Goal: Find specific page/section: Find specific page/section

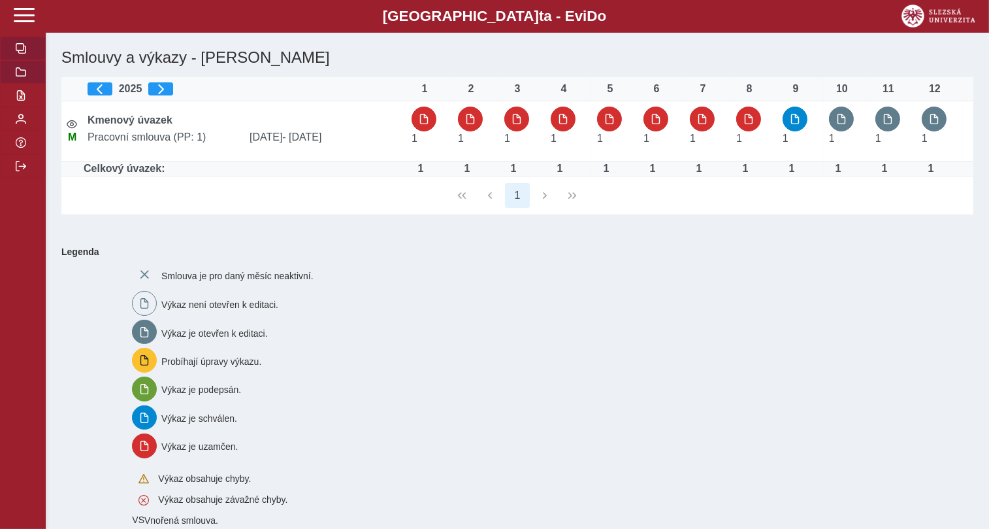
click at [17, 84] on button "button" at bounding box center [23, 72] width 46 height 24
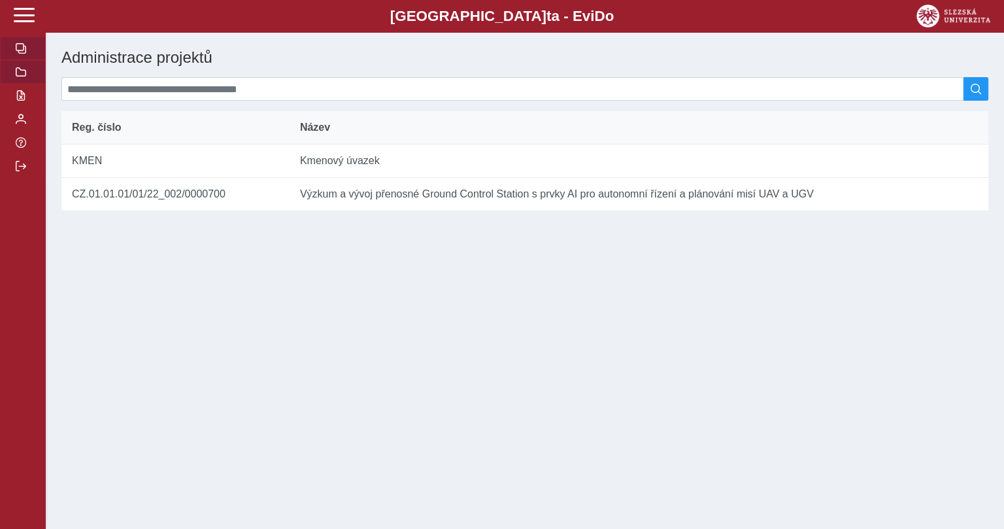
click at [14, 60] on button "button" at bounding box center [23, 49] width 46 height 24
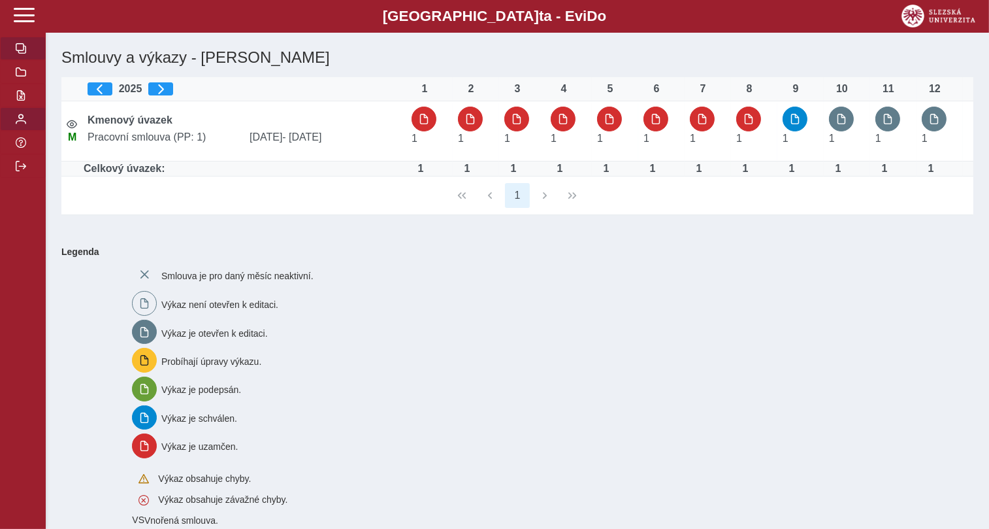
click at [27, 131] on button "button" at bounding box center [23, 119] width 46 height 24
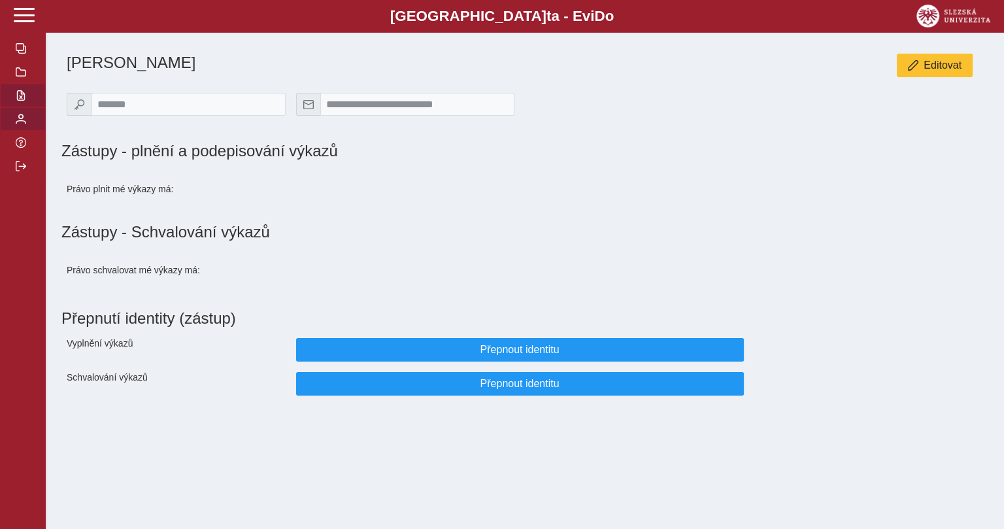
click at [23, 101] on span "button" at bounding box center [21, 95] width 10 height 10
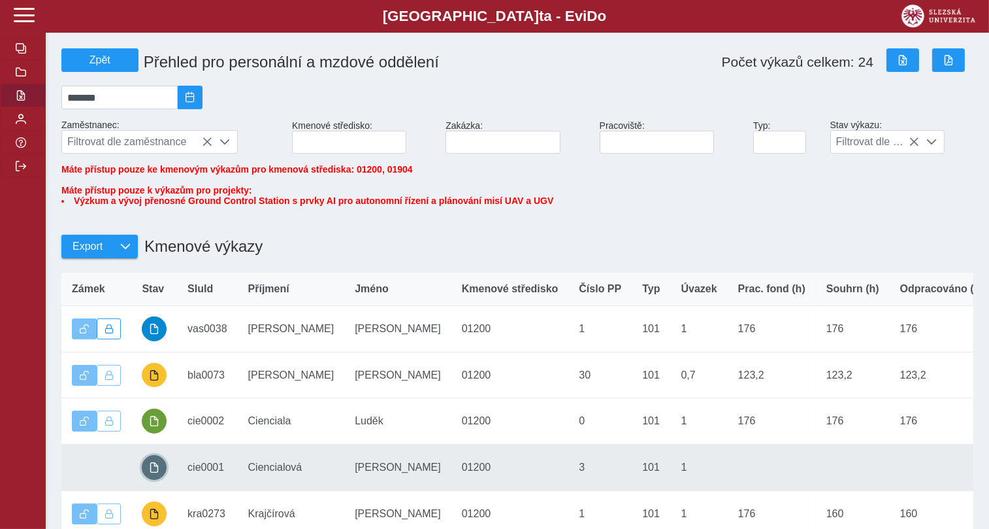
click at [162, 480] on button "button" at bounding box center [154, 467] width 25 height 25
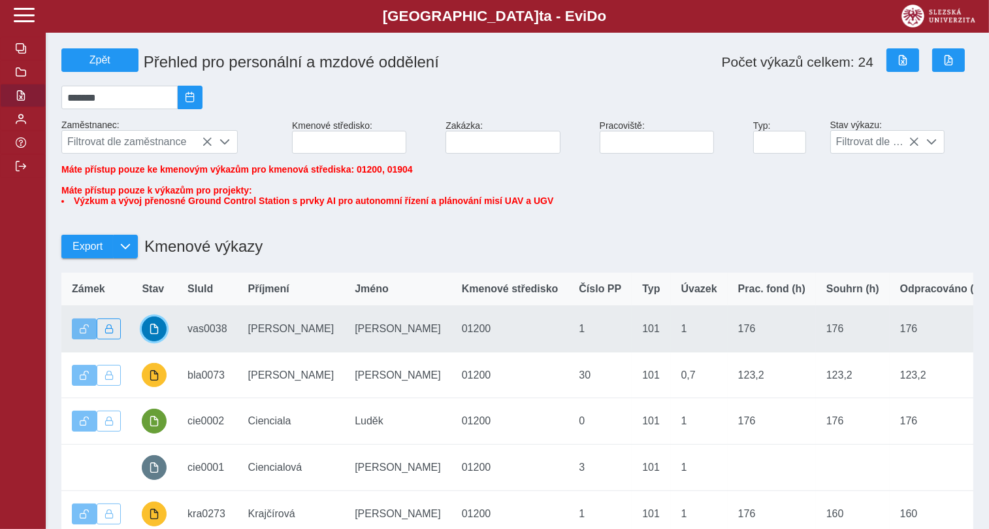
click at [154, 341] on button "button" at bounding box center [154, 328] width 25 height 25
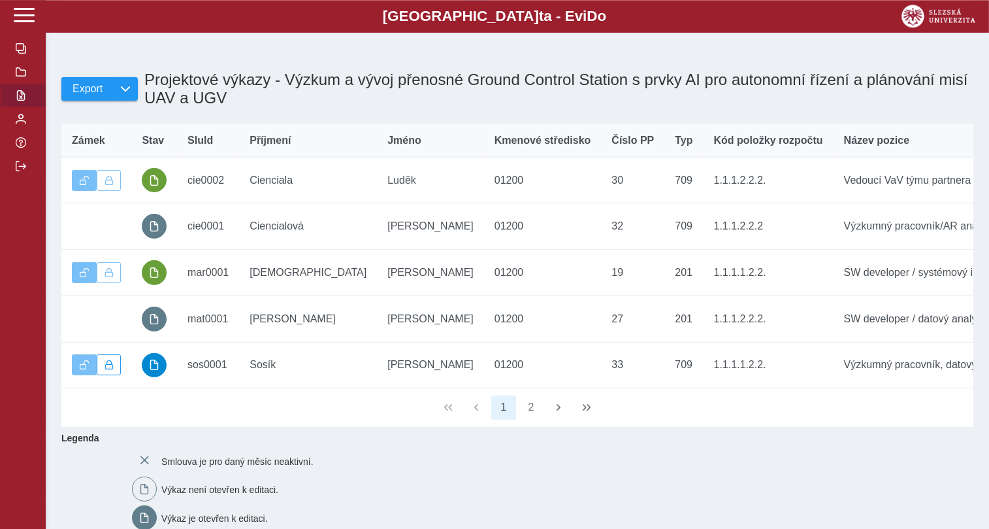
scroll to position [555, 0]
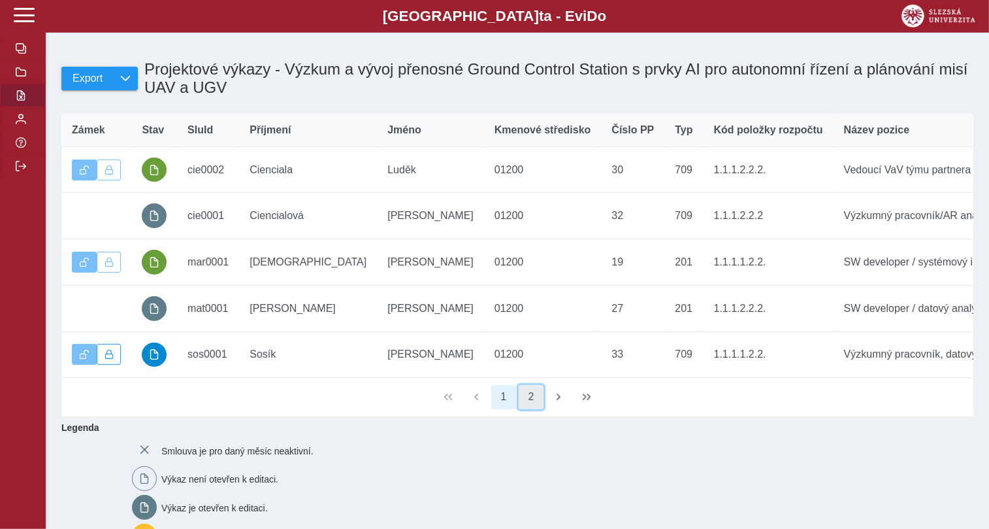
click at [535, 410] on button "2" at bounding box center [531, 397] width 25 height 25
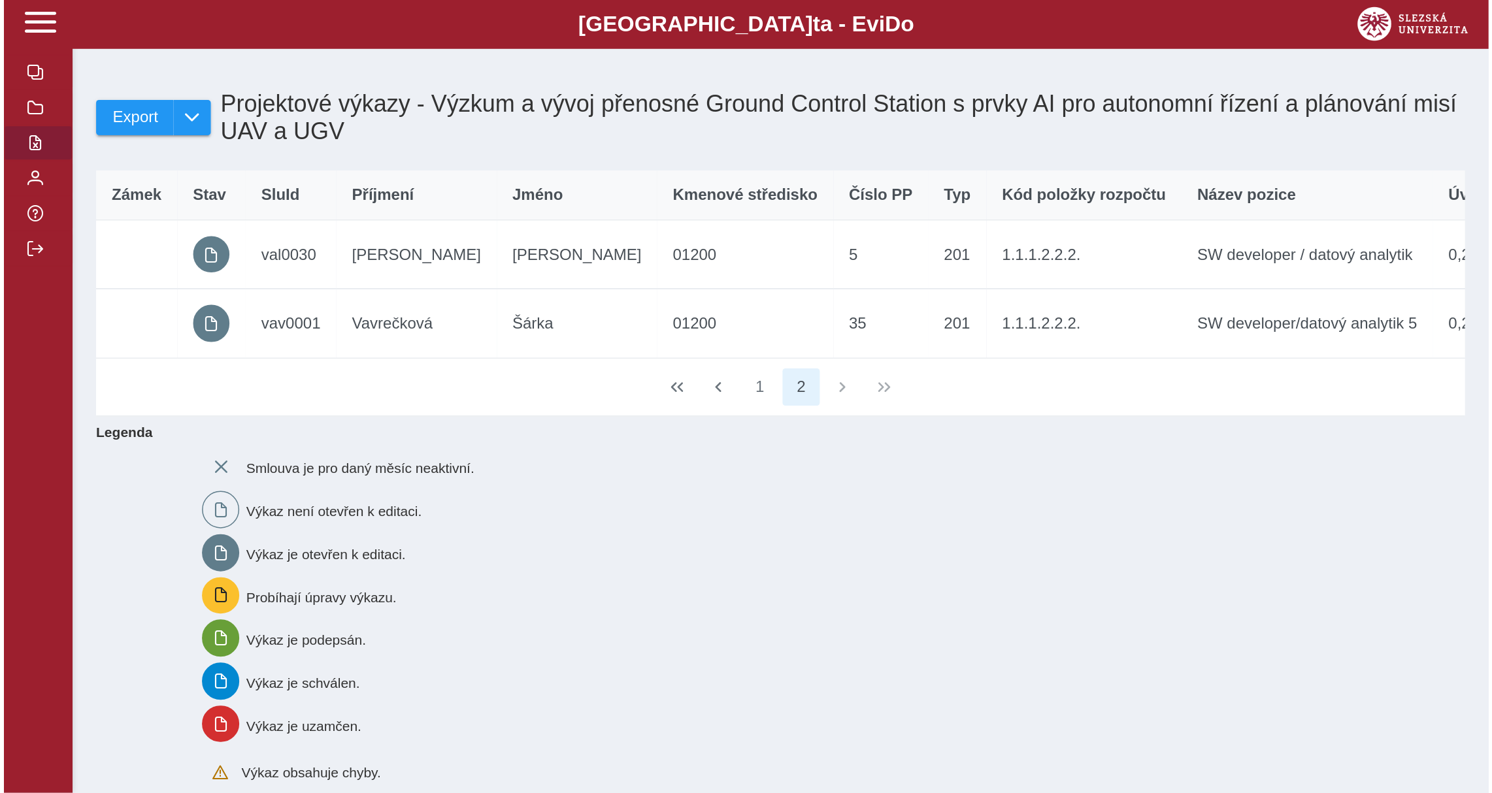
scroll to position [395, 0]
